Goal: Transaction & Acquisition: Purchase product/service

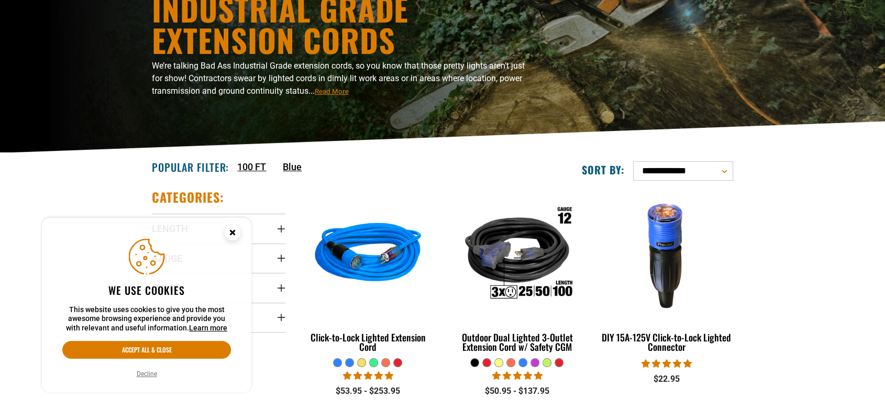
scroll to position [116, 0]
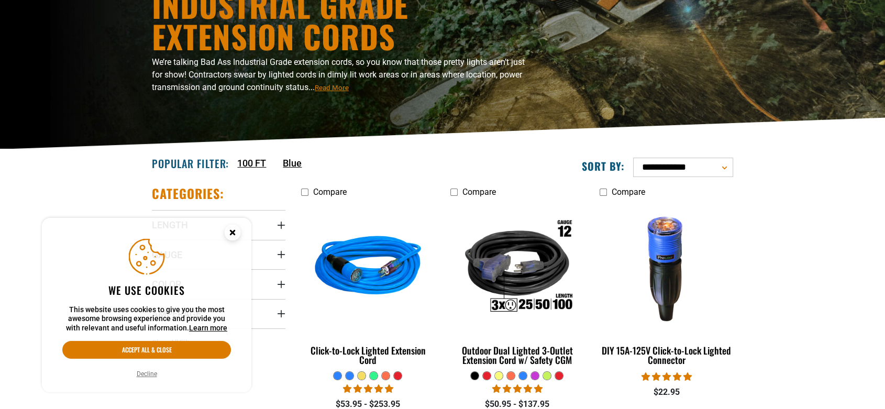
click at [233, 232] on icon "Cookie Consent" at bounding box center [232, 232] width 4 height 4
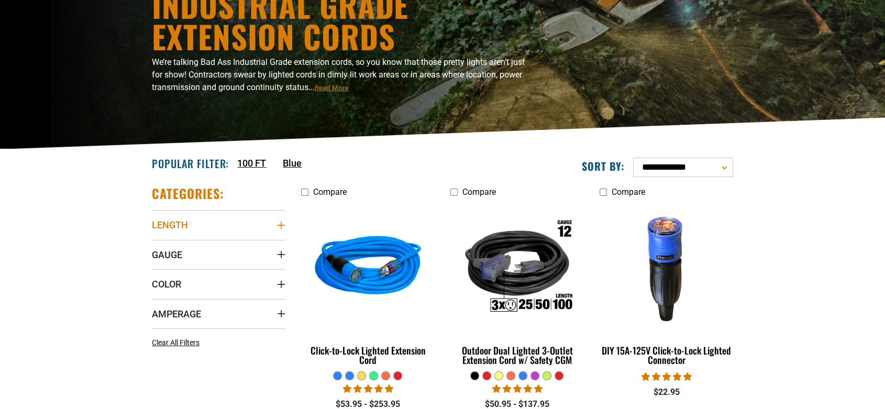
click at [277, 221] on icon "Length" at bounding box center [281, 225] width 8 height 8
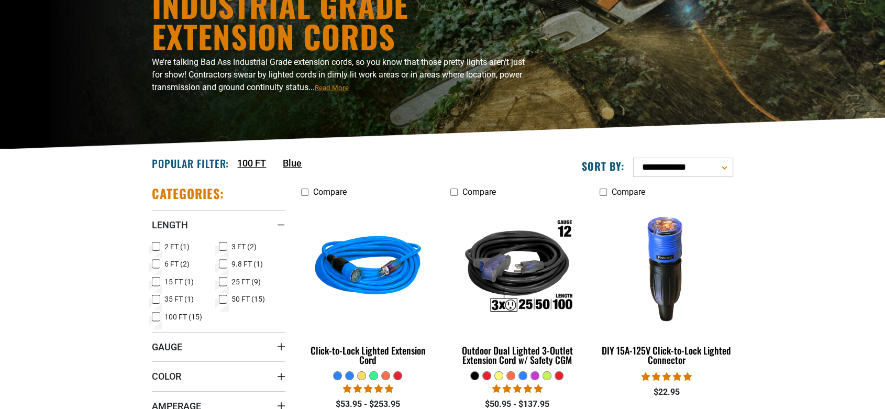
click at [223, 298] on icon at bounding box center [223, 300] width 8 height 14
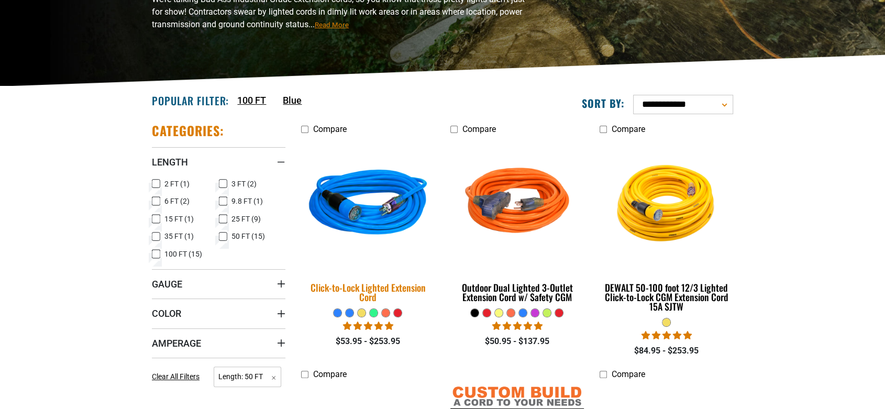
scroll to position [233, 0]
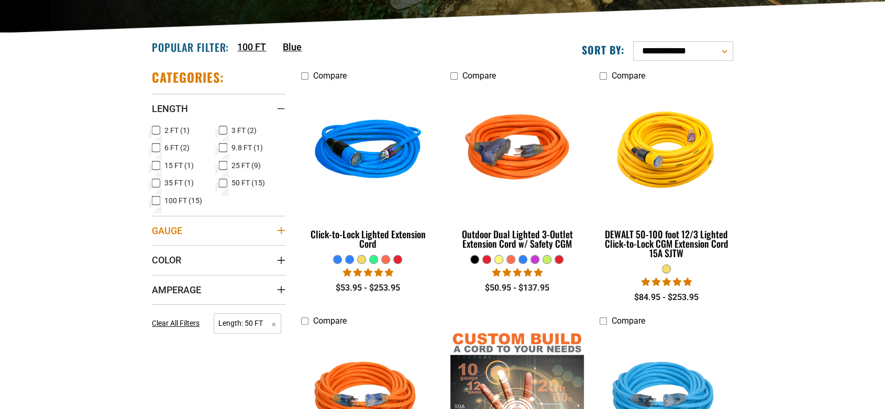
click at [283, 229] on icon "Gauge" at bounding box center [281, 230] width 7 height 7
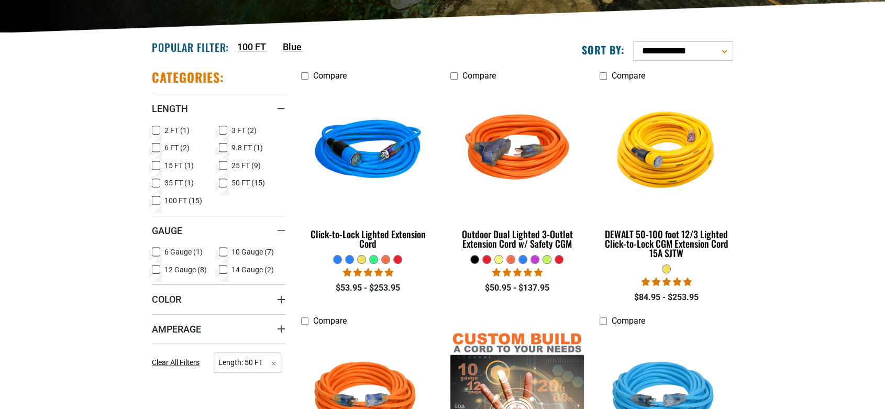
click at [158, 268] on icon at bounding box center [156, 270] width 8 height 14
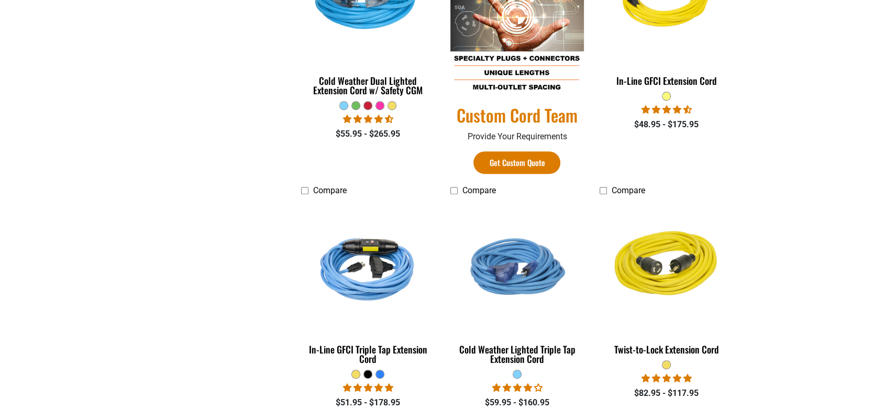
scroll to position [407, 0]
